Goal: Task Accomplishment & Management: Use online tool/utility

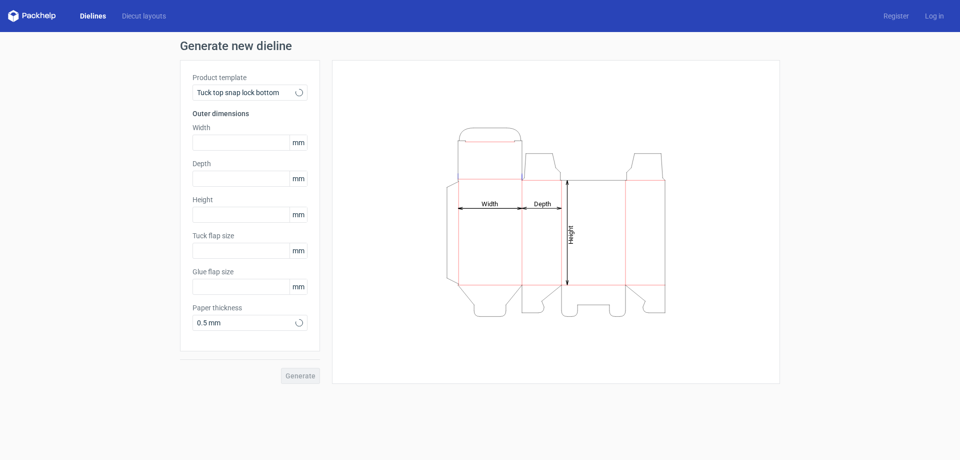
type input "15"
type input "10"
click at [237, 141] on input "text" at bounding box center [250, 143] width 115 height 16
click at [286, 92] on span "Tuck top snap lock bottom" at bounding box center [246, 93] width 99 height 10
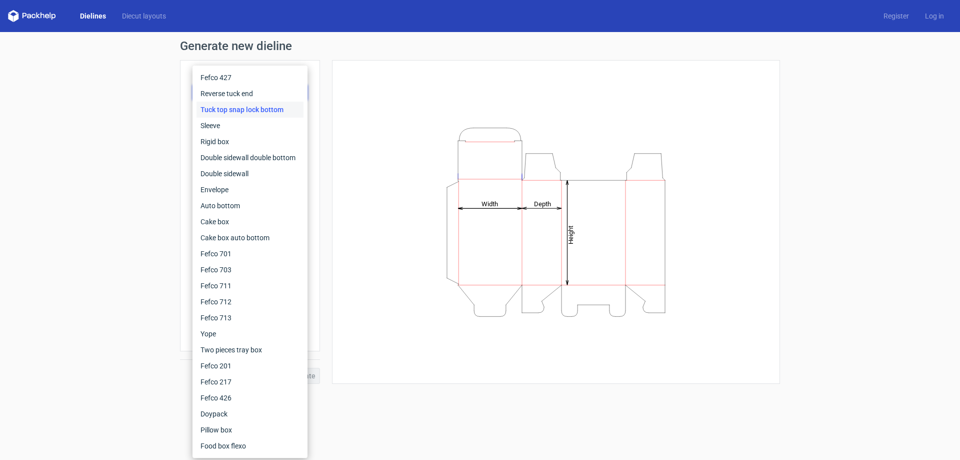
click at [132, 124] on div "Generate new dieline Product template Tuck top snap lock bottom Outer dimension…" at bounding box center [480, 212] width 960 height 360
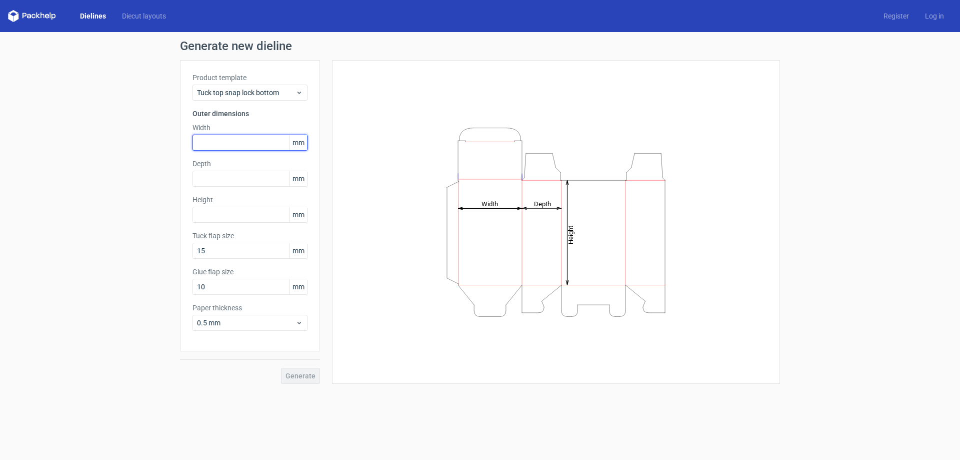
click at [263, 137] on input "text" at bounding box center [250, 143] width 115 height 16
paste input "85719"
click at [206, 141] on input "85719" at bounding box center [250, 143] width 115 height 16
drag, startPoint x: 223, startPoint y: 142, endPoint x: 139, endPoint y: 149, distance: 84.4
click at [139, 149] on div "Generate new dieline Product template Tuck top snap lock bottom Outer dimension…" at bounding box center [480, 212] width 960 height 360
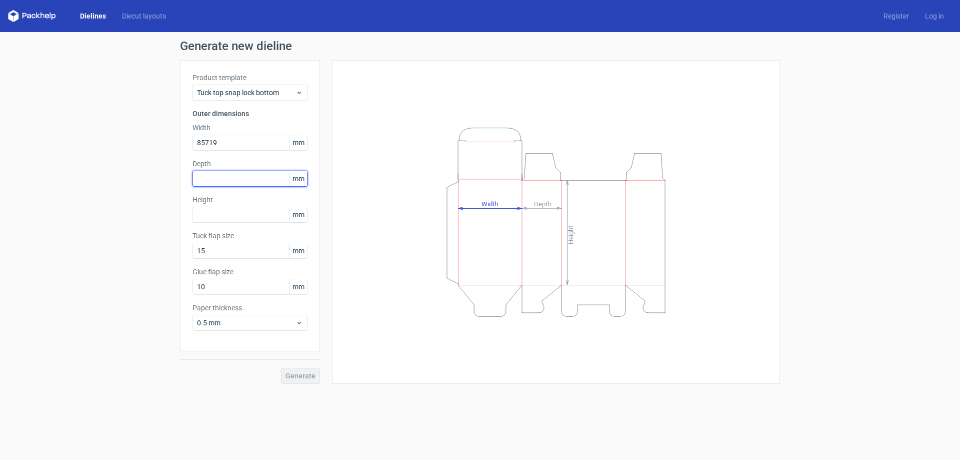
click at [224, 181] on div "Depth mm" at bounding box center [250, 173] width 115 height 28
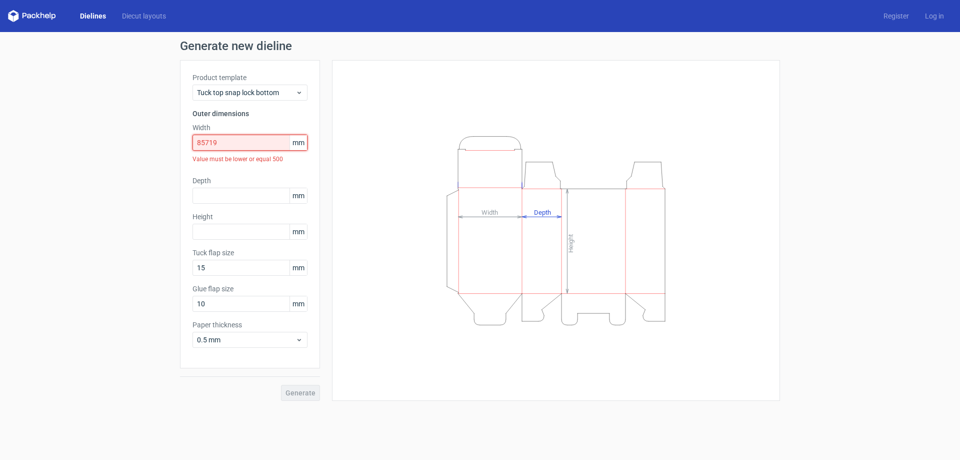
click at [235, 141] on input "85719" at bounding box center [250, 143] width 115 height 16
drag, startPoint x: 235, startPoint y: 141, endPoint x: 0, endPoint y: 163, distance: 235.6
click at [0, 163] on div "Generate new dieline Product template Tuck top snap lock bottom Outer dimension…" at bounding box center [480, 220] width 960 height 377
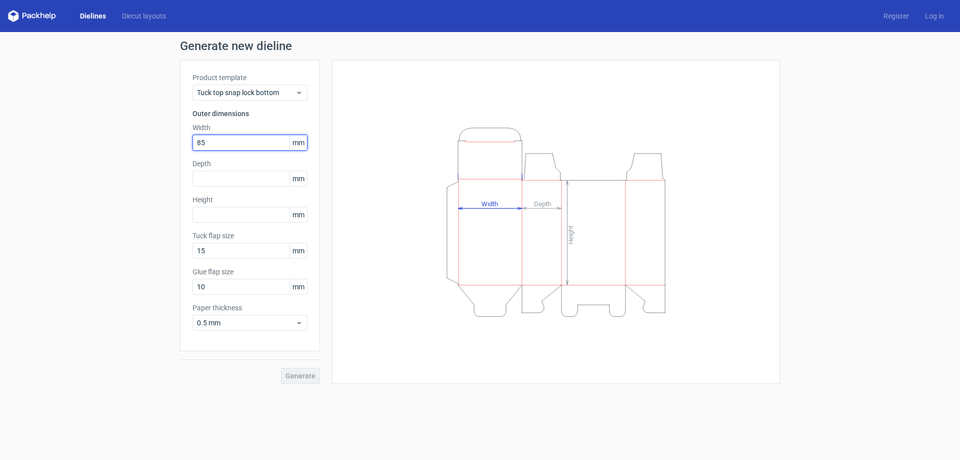
type input "857"
drag, startPoint x: 227, startPoint y: 144, endPoint x: 57, endPoint y: 156, distance: 170.5
click at [59, 155] on div "Generate new dieline Product template Tuck top snap lock bottom Outer dimension…" at bounding box center [480, 212] width 960 height 360
click at [69, 210] on div "Generate new dieline Product template Tuck top snap lock bottom Outer dimension…" at bounding box center [480, 212] width 960 height 360
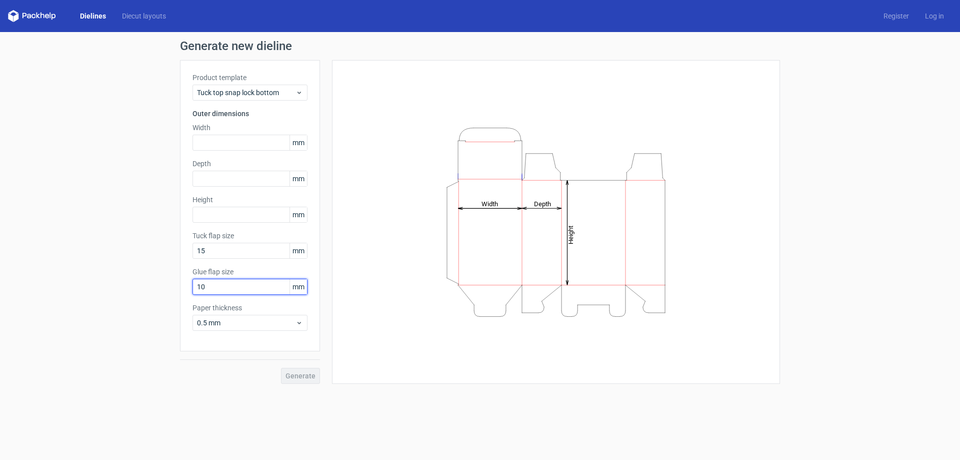
drag, startPoint x: 232, startPoint y: 285, endPoint x: 4, endPoint y: 316, distance: 229.7
click at [3, 316] on div "Generate new dieline Product template Tuck top snap lock bottom Outer dimension…" at bounding box center [480, 212] width 960 height 360
type input "12"
click at [149, 168] on div "Generate new dieline Product template Tuck top snap lock bottom Outer dimension…" at bounding box center [480, 212] width 960 height 360
click at [237, 176] on input "text" at bounding box center [250, 179] width 115 height 16
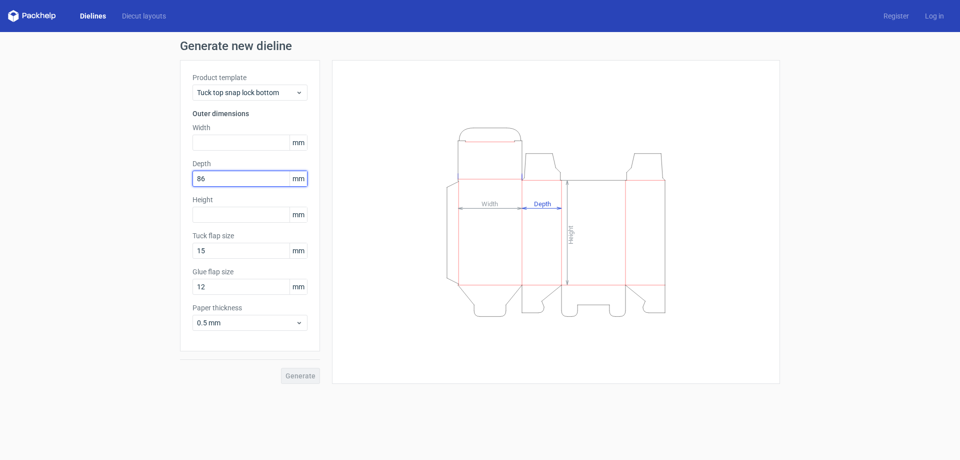
type input "86"
click at [146, 242] on div "Generate new dieline Product template Tuck top snap lock bottom Outer dimension…" at bounding box center [480, 212] width 960 height 360
click at [204, 211] on input "text" at bounding box center [250, 215] width 115 height 16
type input "1"
click at [242, 144] on input "text" at bounding box center [250, 143] width 115 height 16
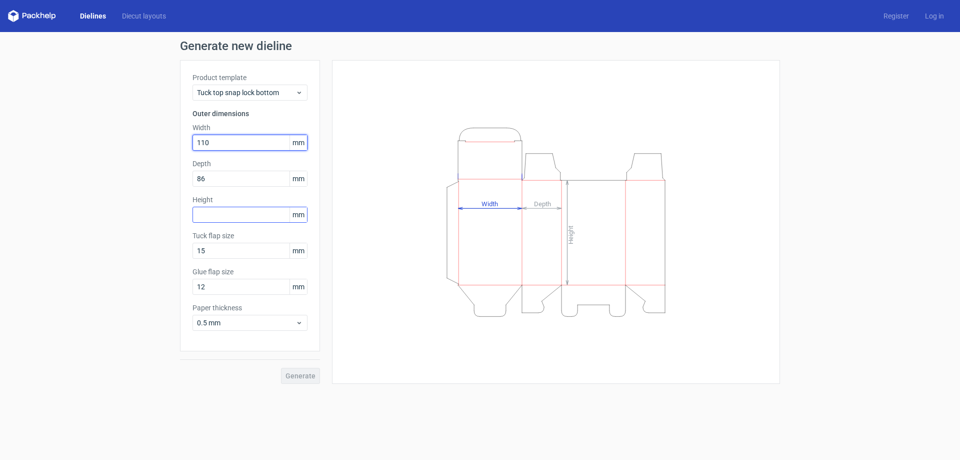
type input "110"
click at [248, 218] on input "text" at bounding box center [250, 215] width 115 height 16
type input "305"
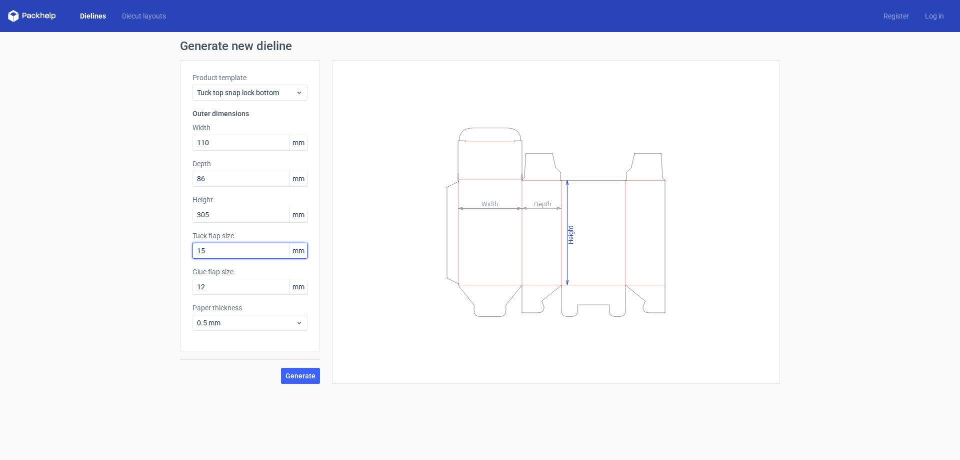
click at [239, 253] on input "15" at bounding box center [250, 251] width 115 height 16
drag, startPoint x: 239, startPoint y: 253, endPoint x: 11, endPoint y: 306, distance: 234.1
click at [9, 306] on div "Generate new dieline Product template Tuck top snap lock bottom Outer dimension…" at bounding box center [480, 212] width 960 height 360
type input "12"
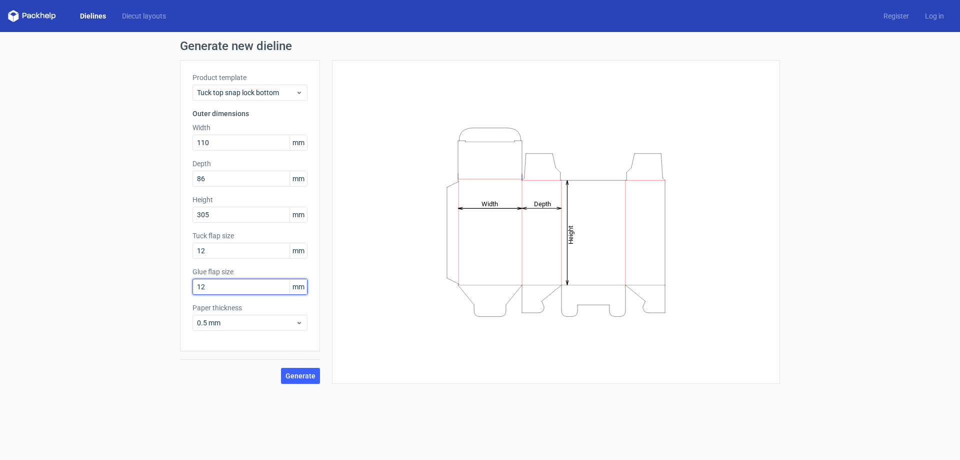
click at [236, 287] on input "12" at bounding box center [250, 287] width 115 height 16
click at [297, 374] on span "Generate" at bounding box center [301, 375] width 30 height 7
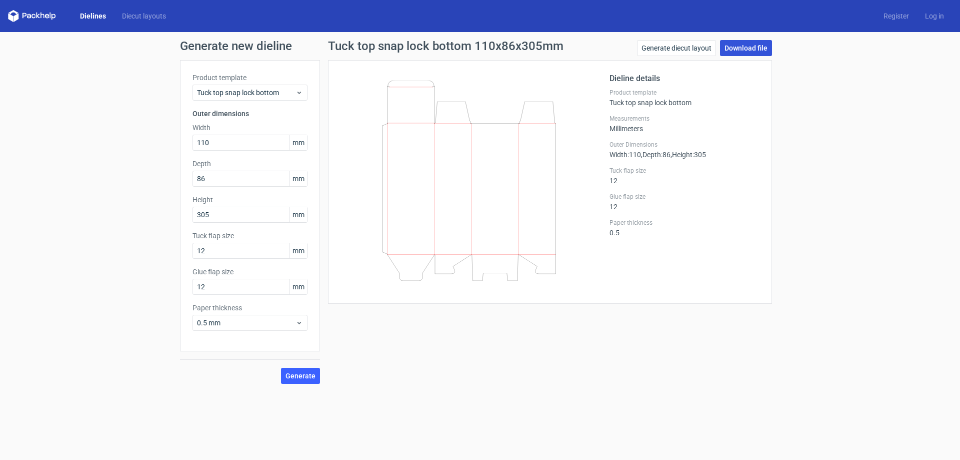
click at [751, 50] on link "Download file" at bounding box center [746, 48] width 52 height 16
